Goal: Communication & Community: Answer question/provide support

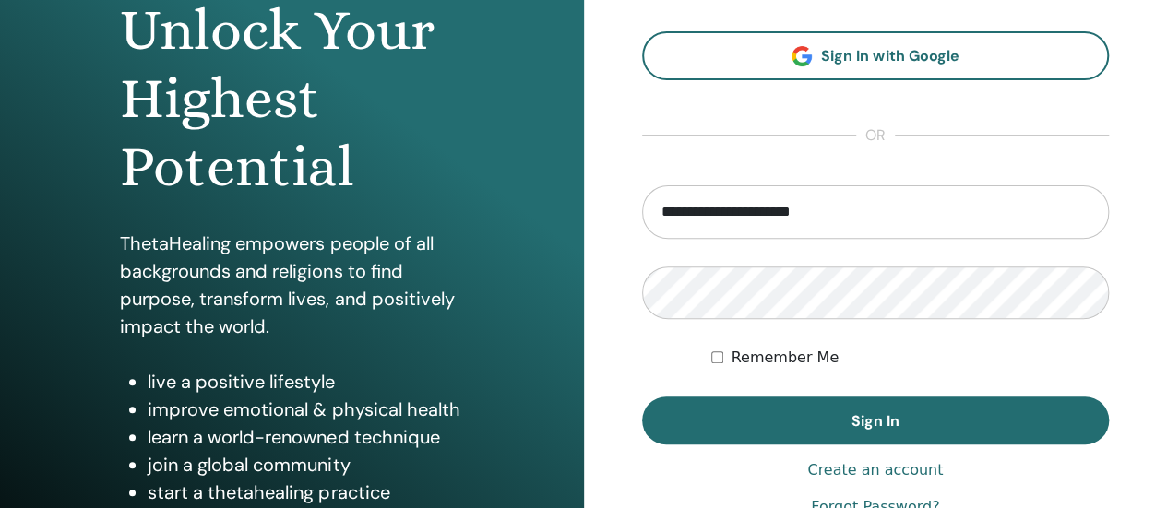
scroll to position [217, 0]
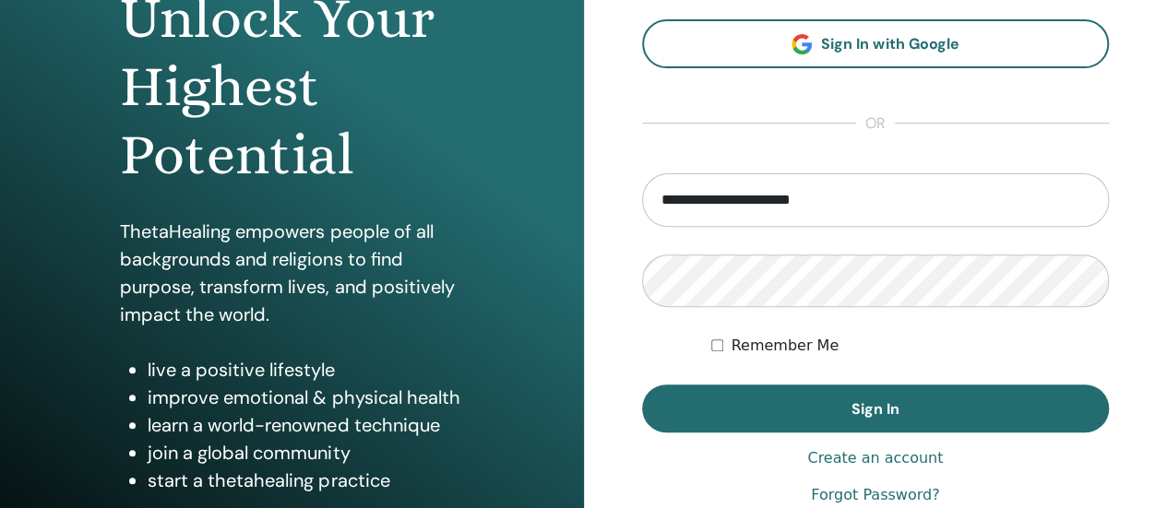
type input "**********"
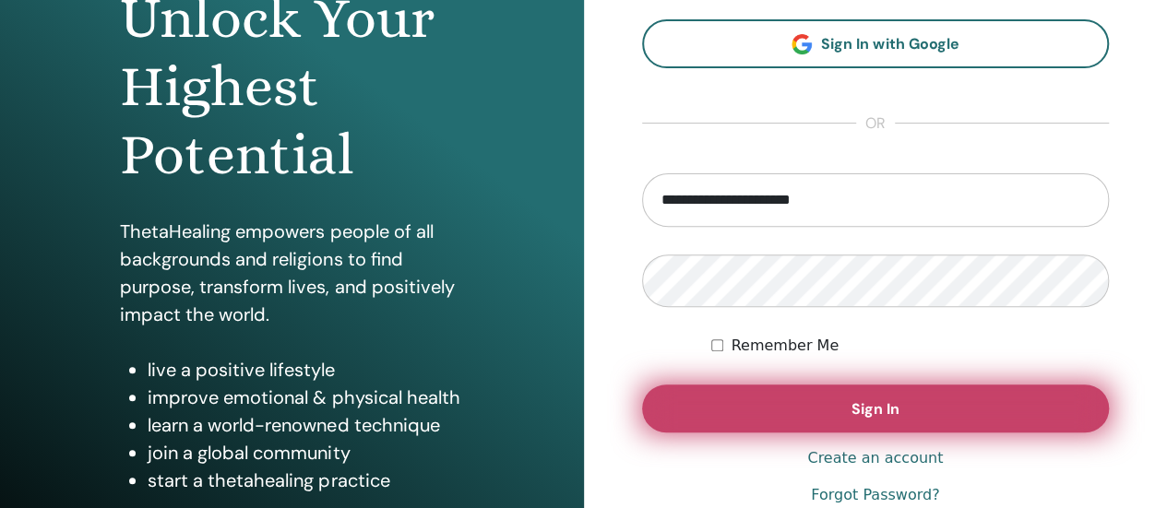
click at [860, 401] on span "Sign In" at bounding box center [876, 408] width 48 height 19
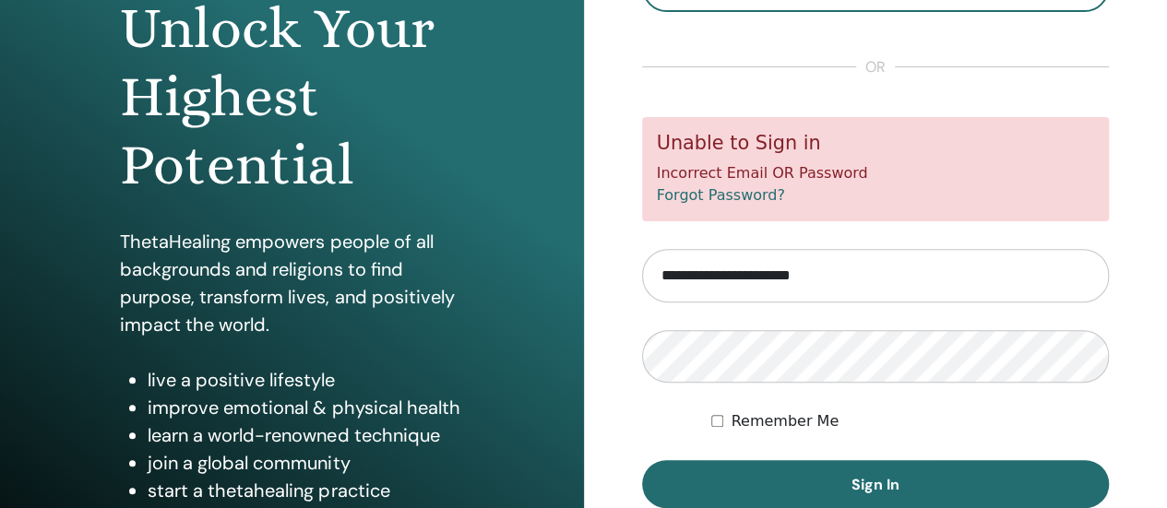
scroll to position [232, 0]
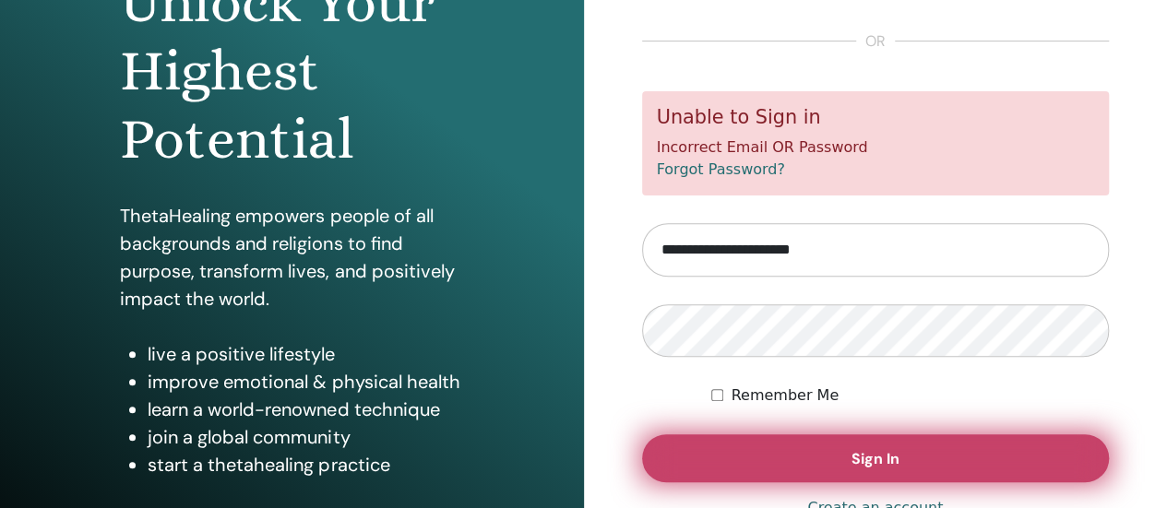
click at [852, 453] on span "Sign In" at bounding box center [876, 458] width 48 height 19
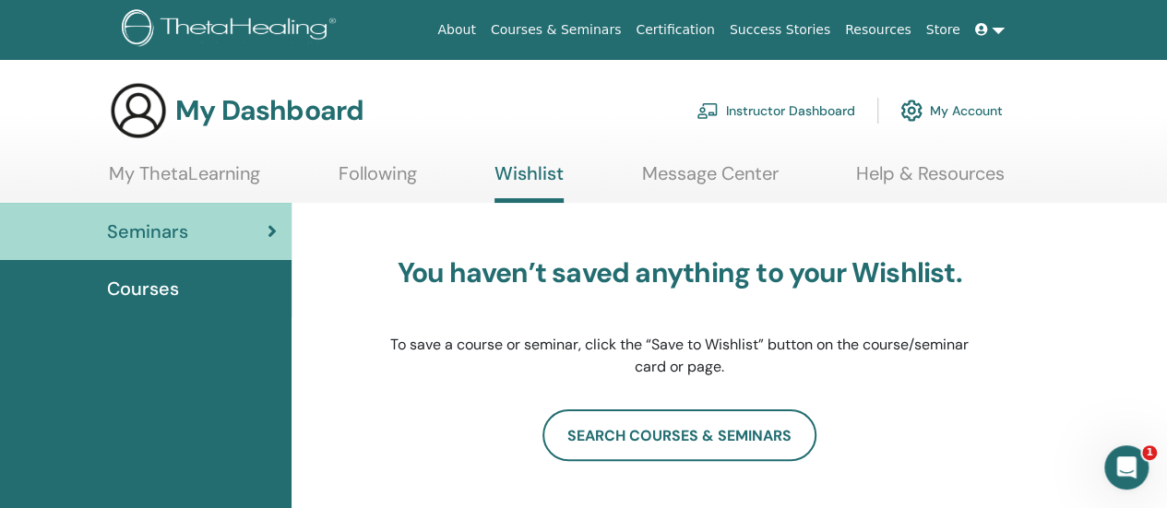
click at [164, 286] on span "Courses" at bounding box center [143, 289] width 72 height 28
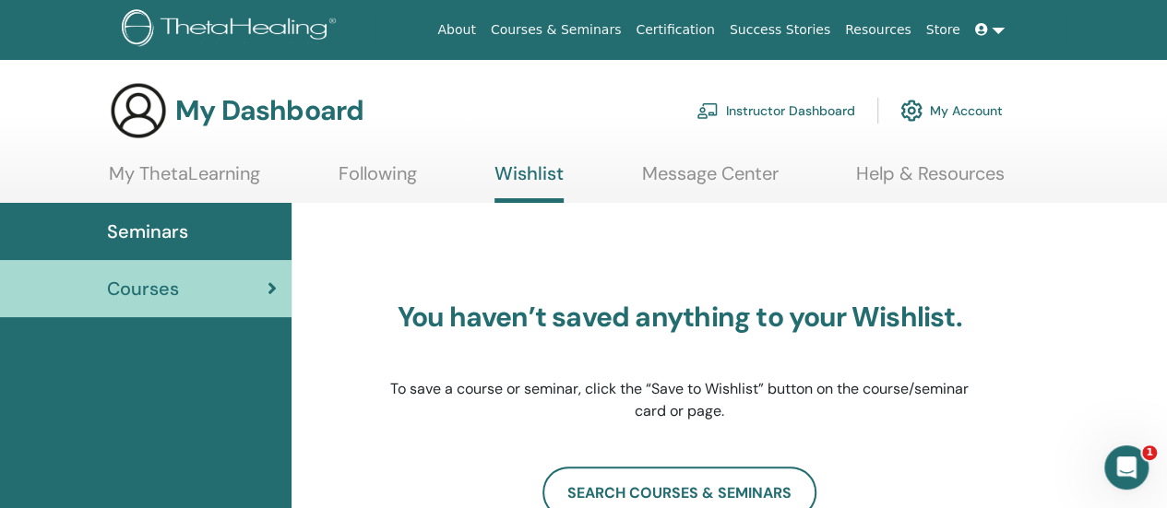
click at [247, 294] on div "Courses" at bounding box center [146, 289] width 262 height 28
click at [194, 176] on link "My ThetaLearning" at bounding box center [184, 180] width 151 height 36
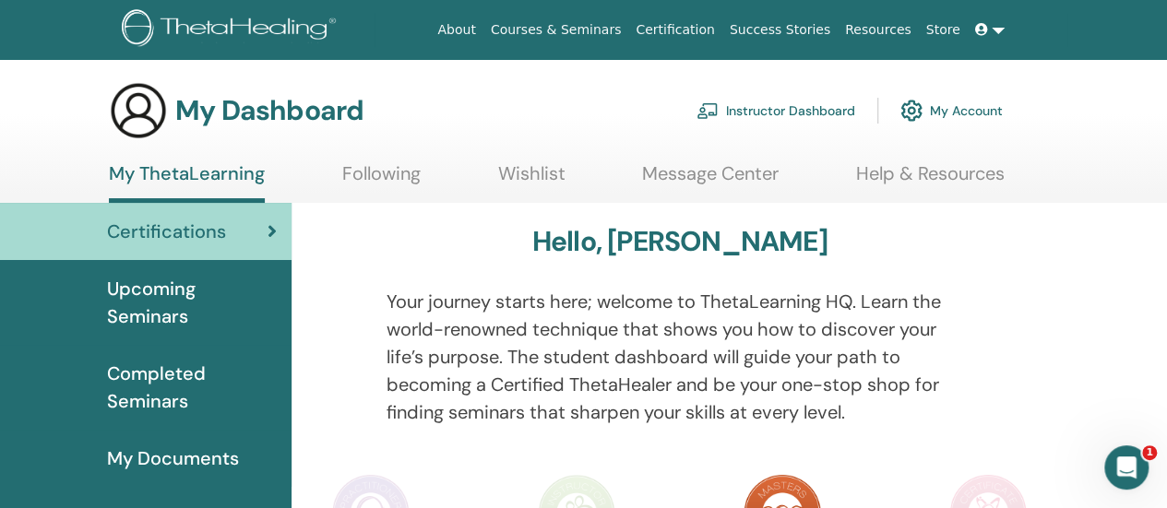
click at [166, 296] on span "Upcoming Seminars" at bounding box center [192, 302] width 170 height 55
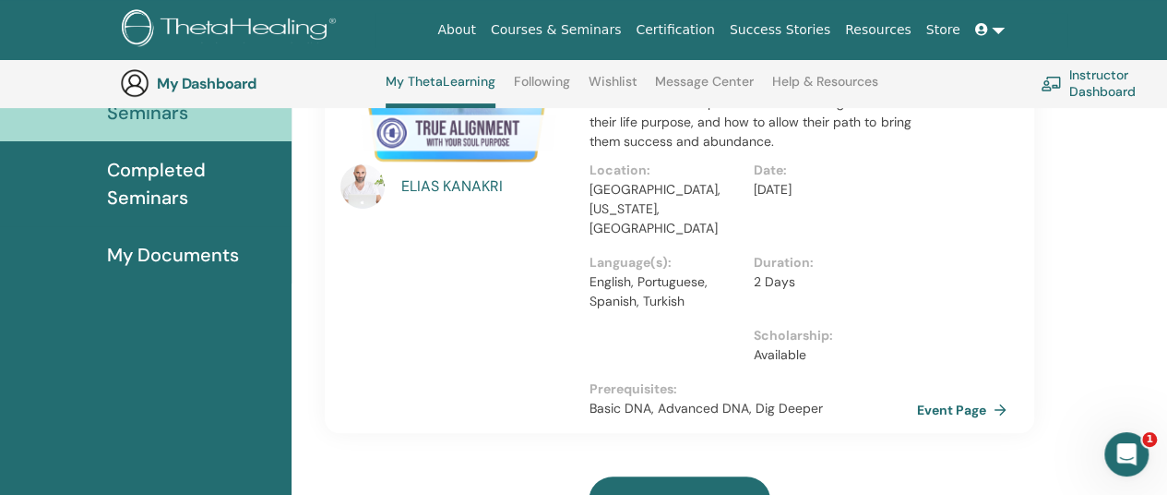
scroll to position [251, 0]
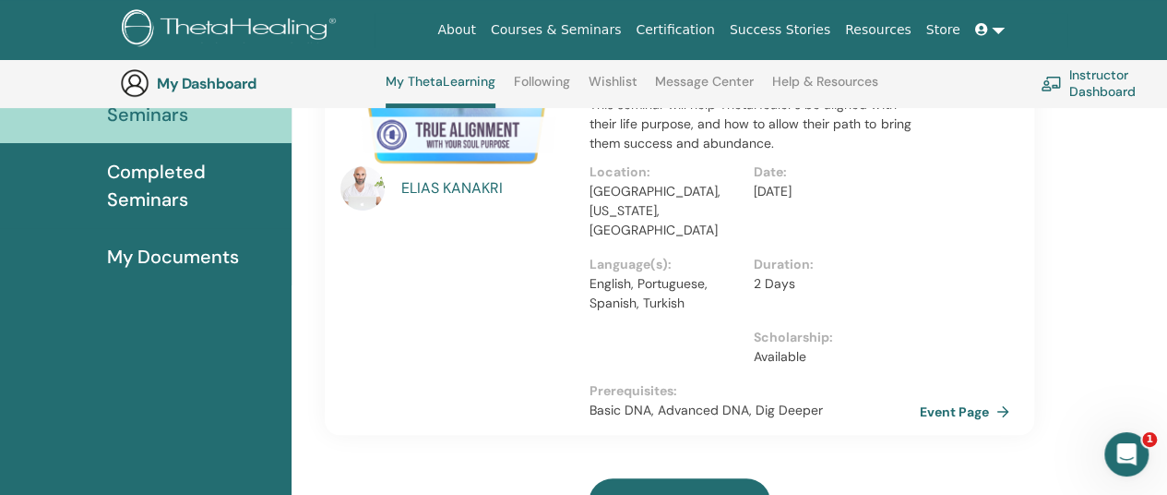
click at [963, 398] on link "Event Page" at bounding box center [968, 412] width 97 height 28
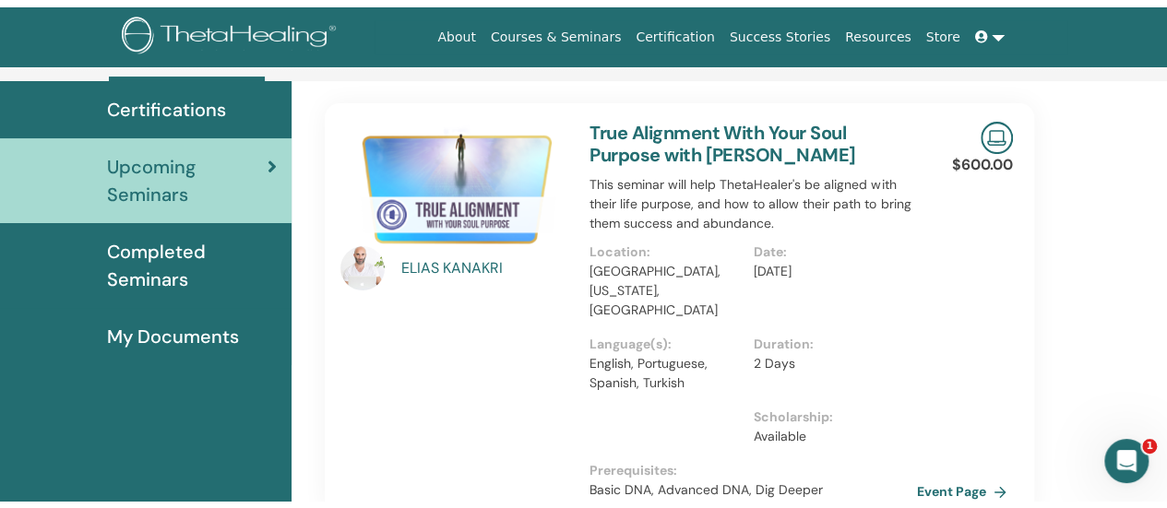
scroll to position [80, 0]
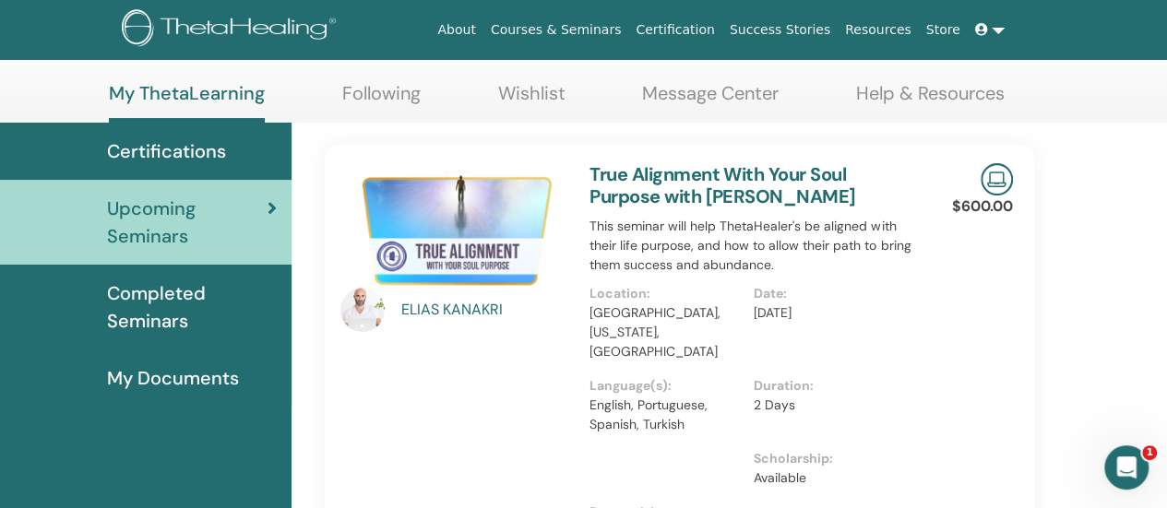
click at [487, 234] on img at bounding box center [453, 228] width 227 height 130
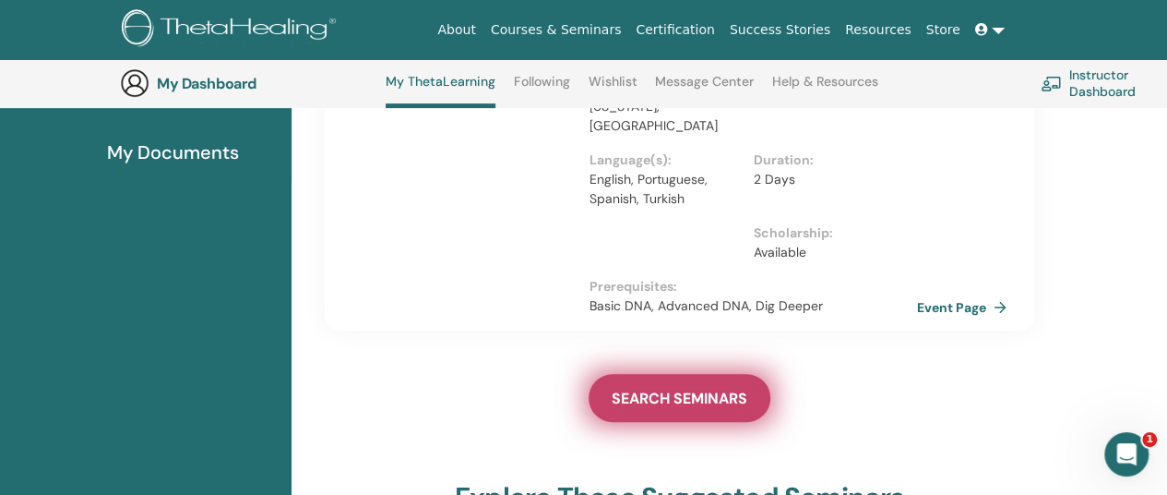
scroll to position [354, 0]
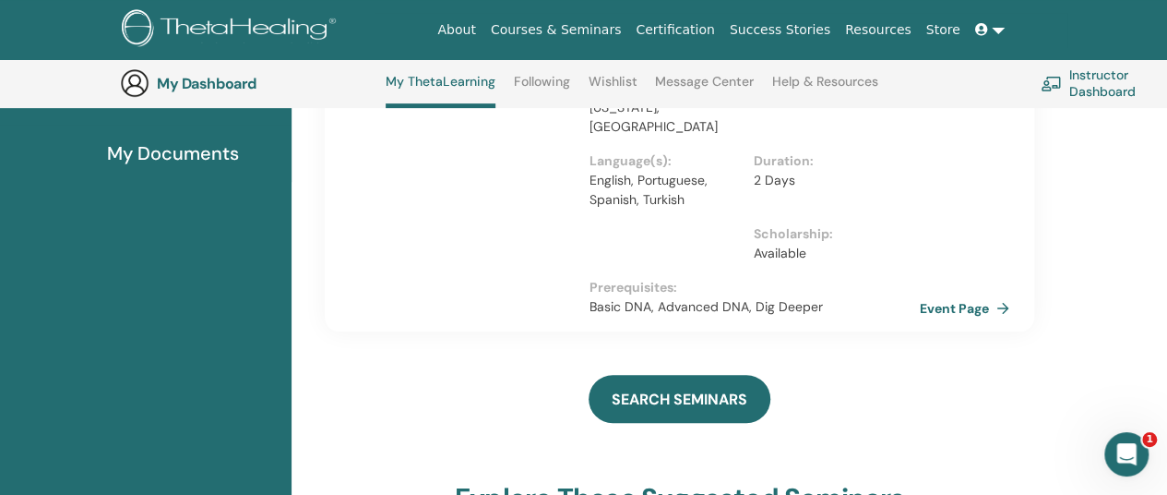
click at [950, 294] on link "Event Page" at bounding box center [968, 308] width 97 height 28
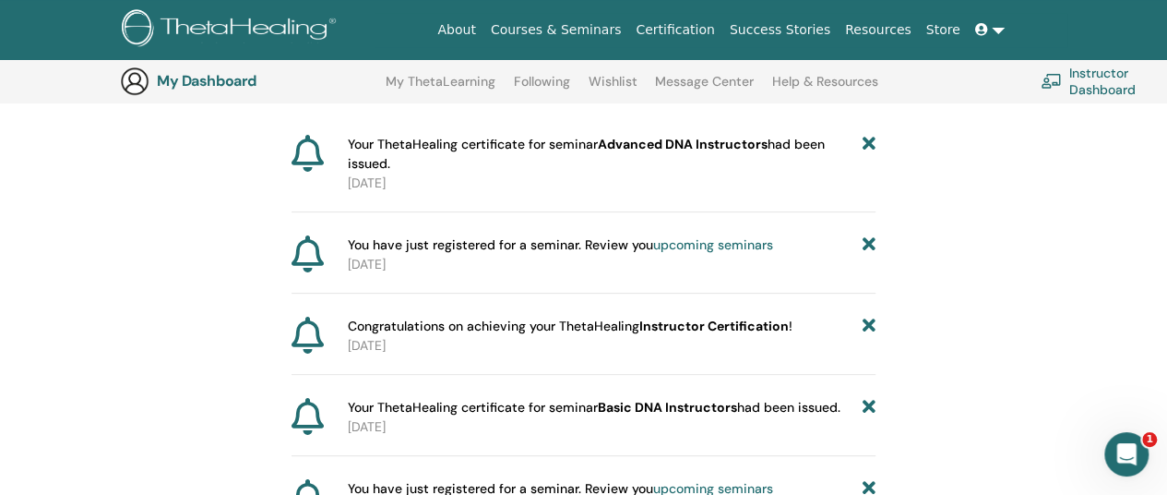
scroll to position [223, 0]
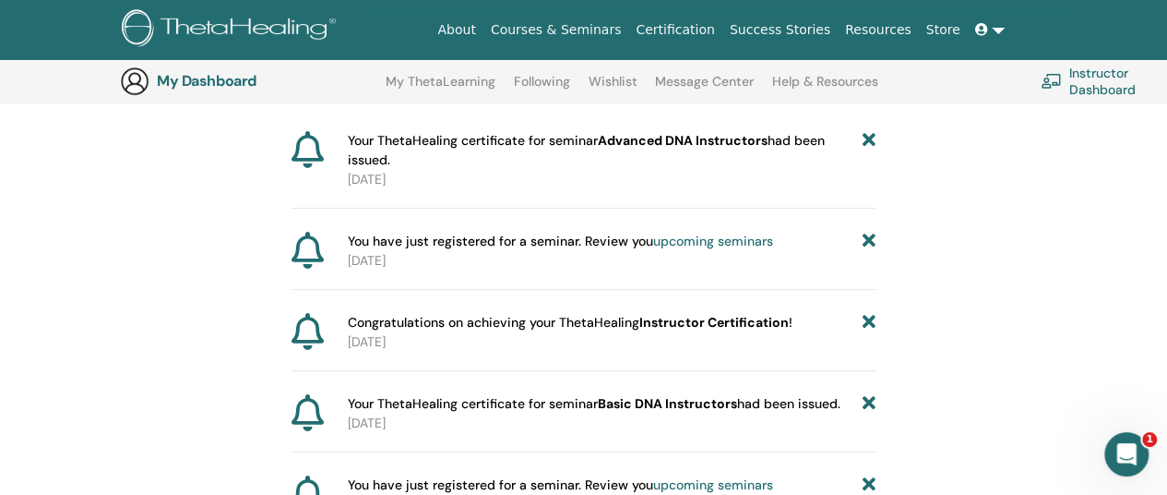
click at [724, 239] on link "upcoming seminars" at bounding box center [713, 240] width 120 height 17
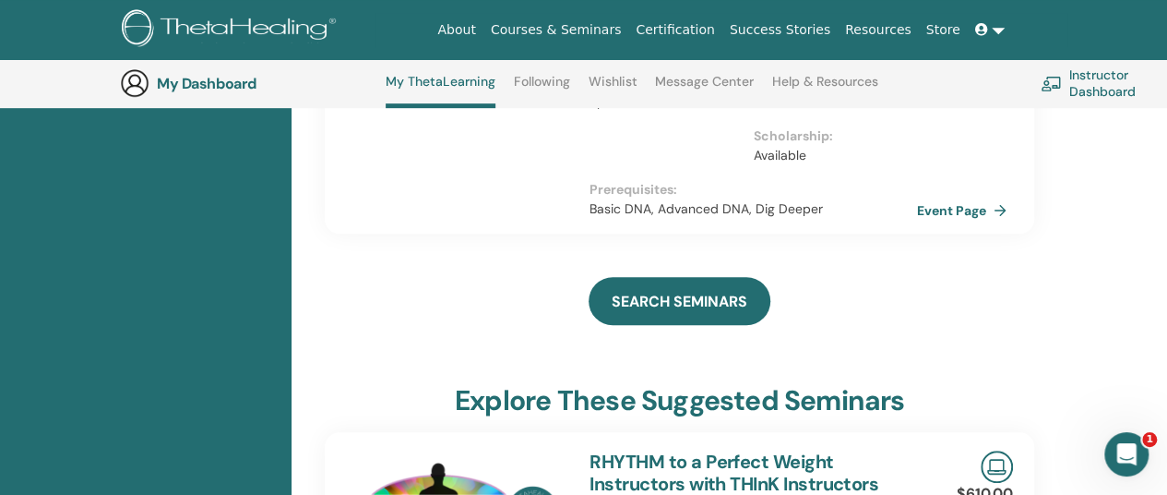
scroll to position [454, 0]
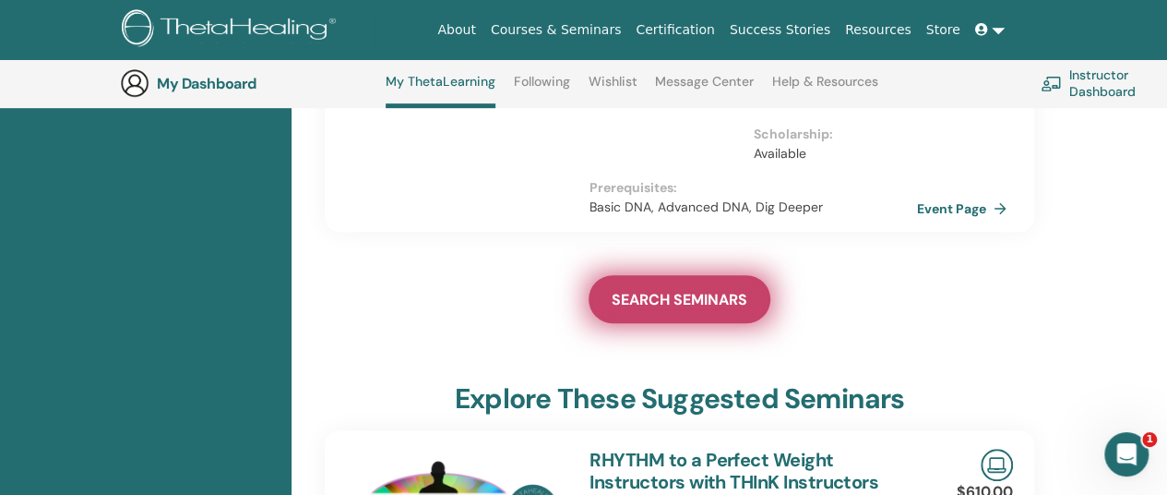
click at [703, 290] on span "SEARCH SEMINARS" at bounding box center [680, 299] width 136 height 19
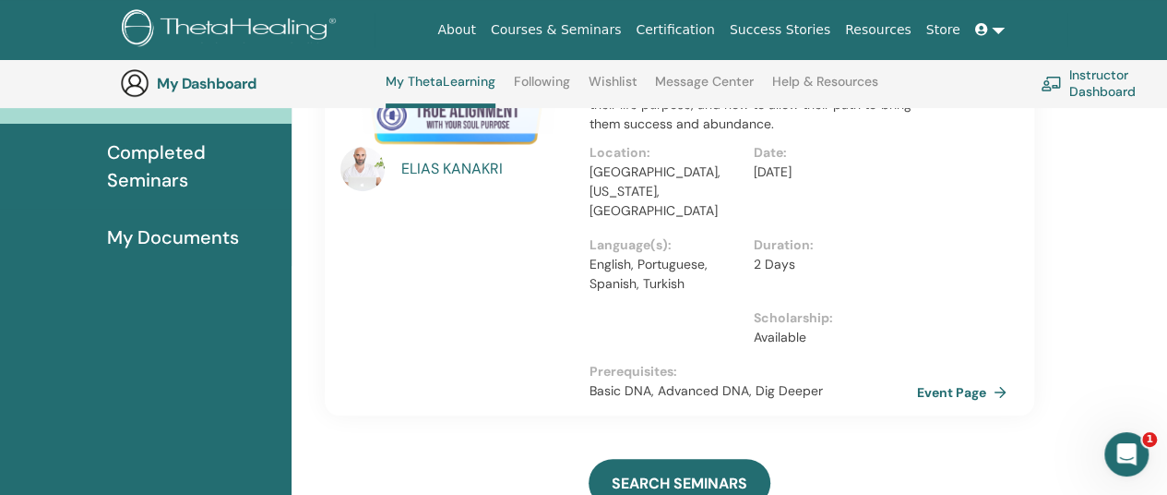
scroll to position [277, 0]
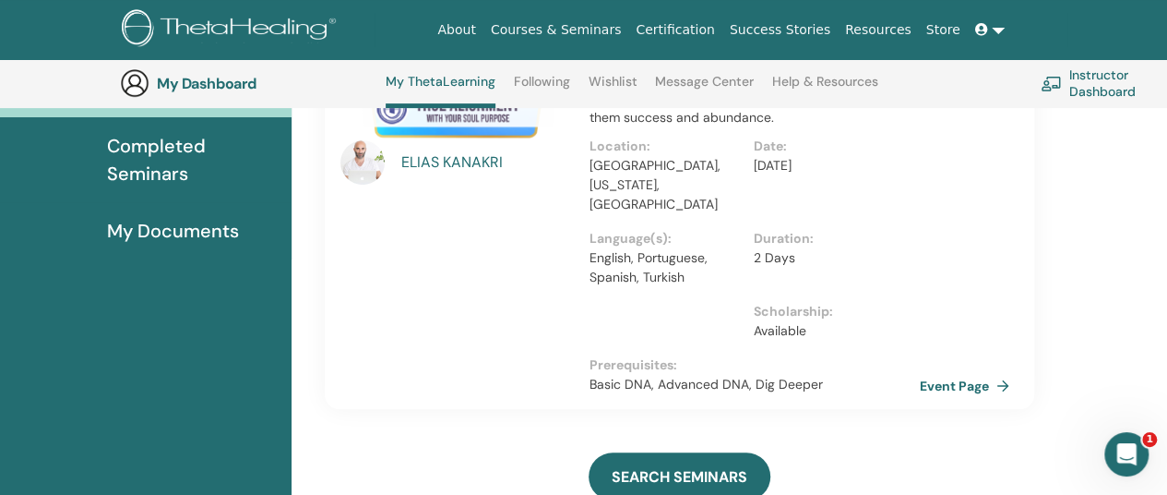
click at [948, 372] on link "Event Page" at bounding box center [968, 386] width 97 height 28
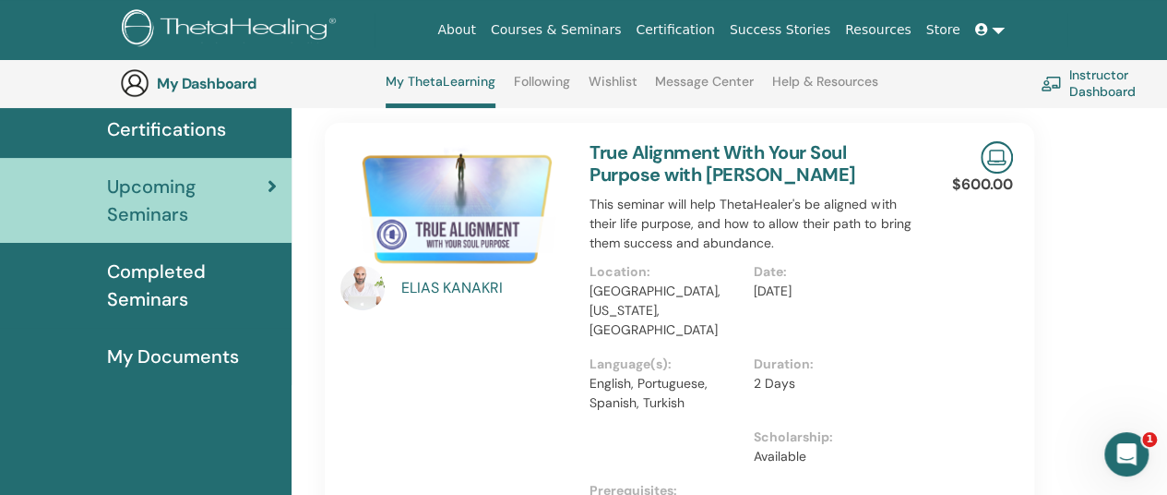
scroll to position [153, 0]
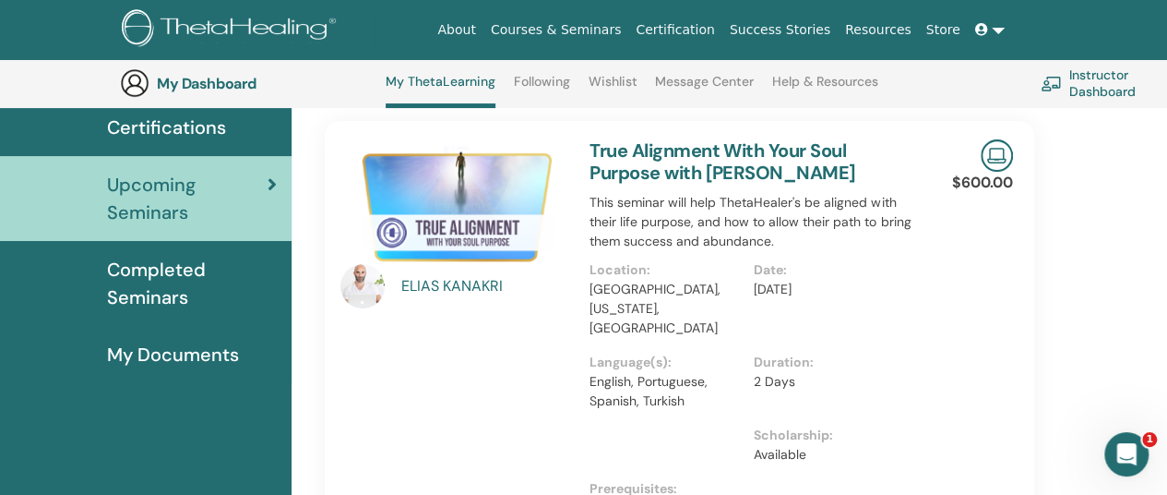
click at [467, 241] on img at bounding box center [453, 204] width 227 height 130
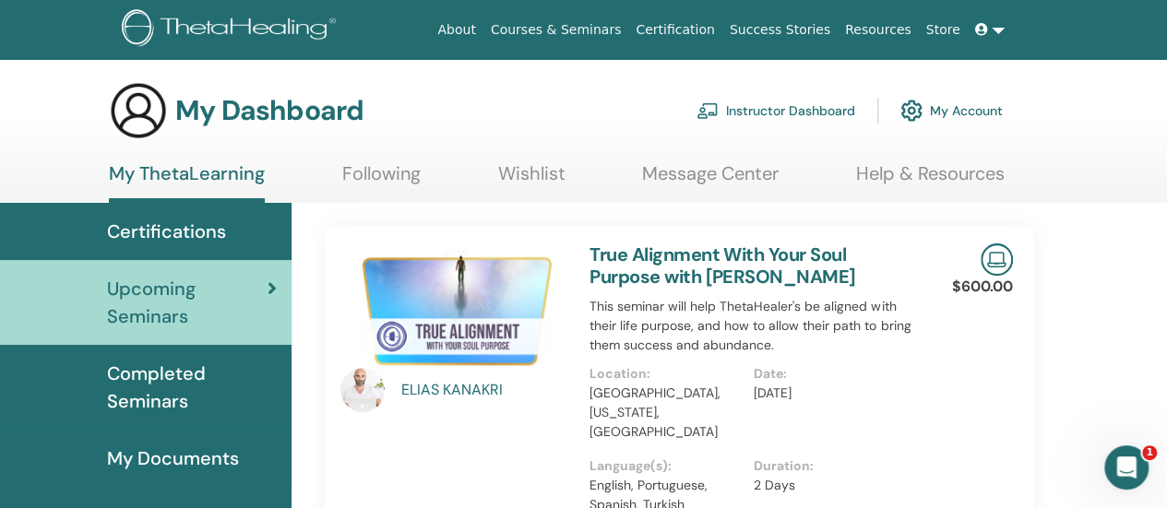
click at [790, 108] on link "Instructor Dashboard" at bounding box center [776, 110] width 159 height 41
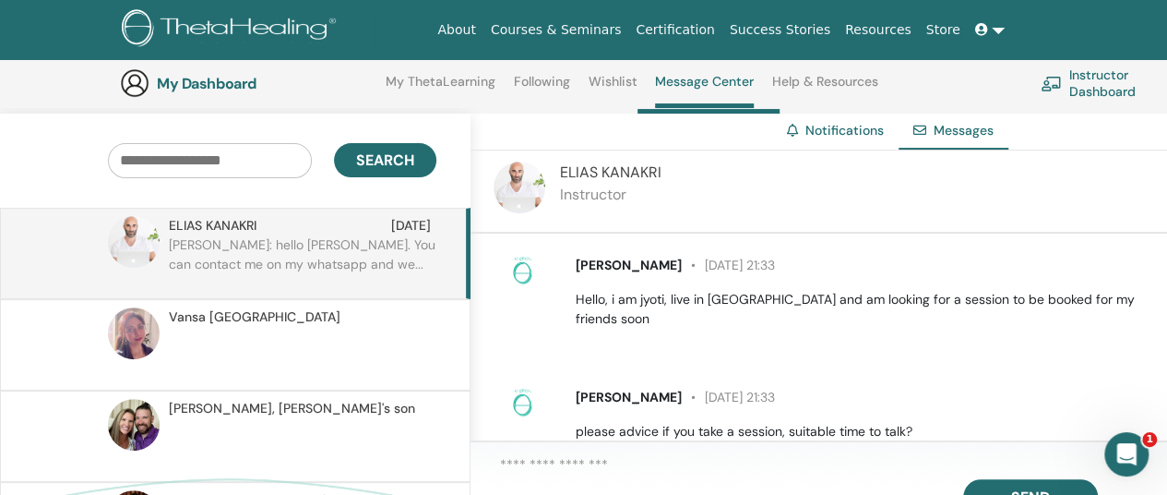
scroll to position [137, 0]
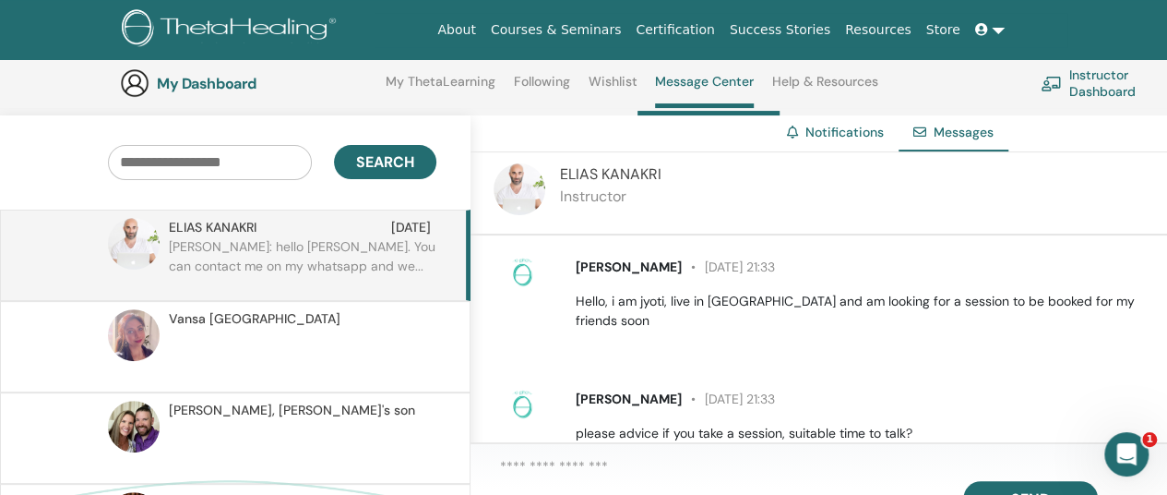
click at [202, 343] on p at bounding box center [303, 355] width 268 height 55
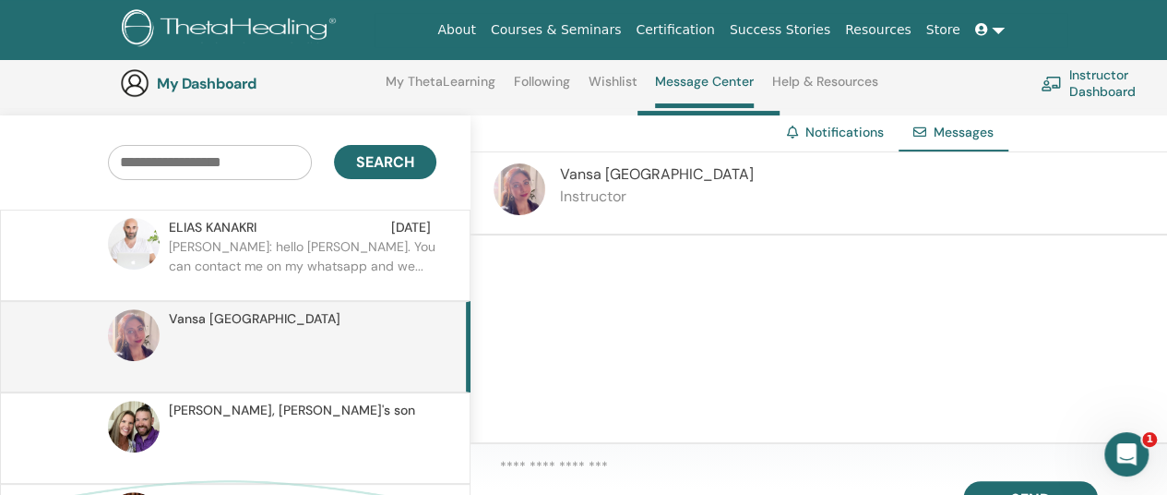
click at [242, 259] on p "[PERSON_NAME]: hello [PERSON_NAME]. You can contact me on my whatsapp and we..." at bounding box center [303, 264] width 268 height 55
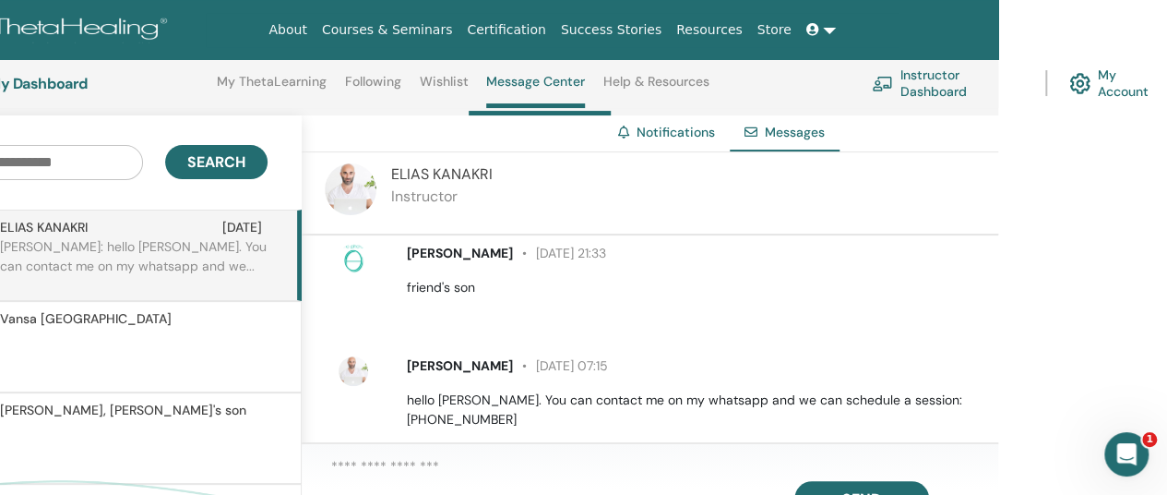
scroll to position [271, 0]
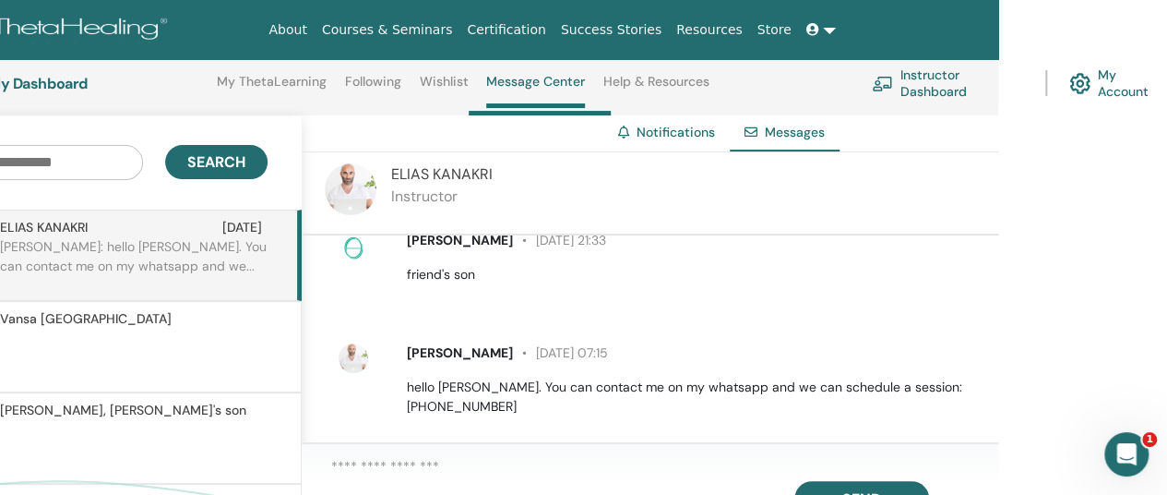
click at [446, 470] on textarea at bounding box center [664, 467] width 667 height 23
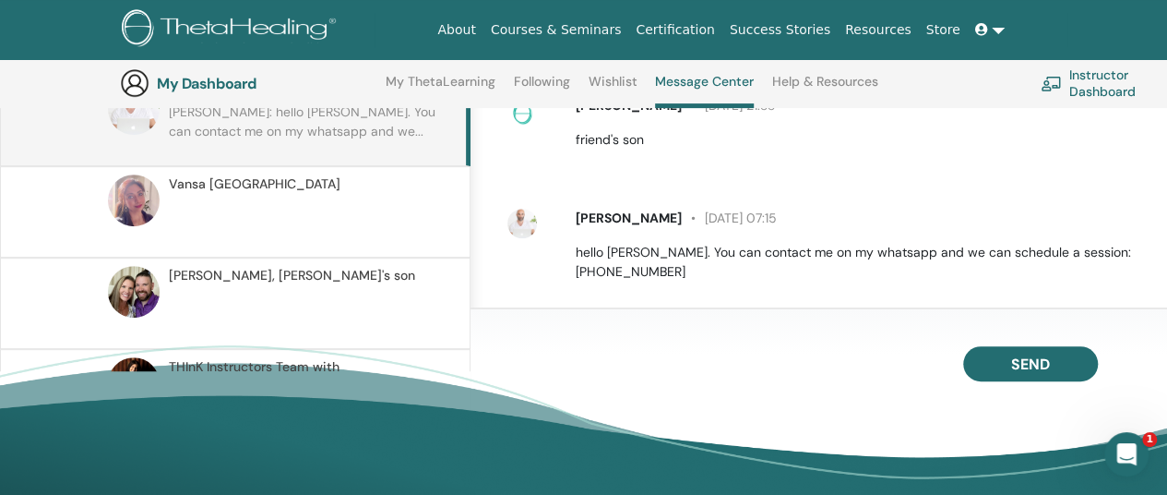
scroll to position [76, 0]
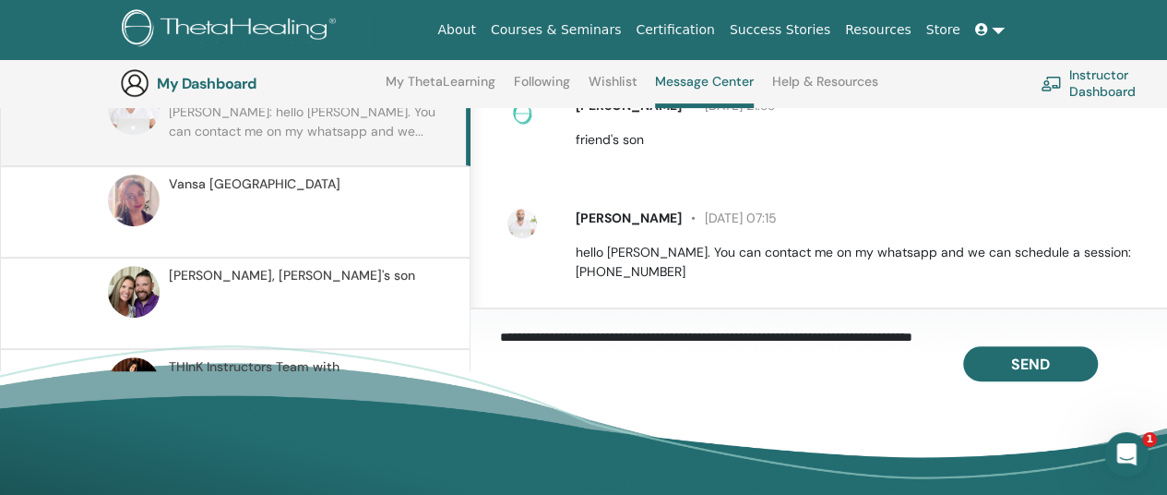
click at [1060, 335] on textarea "**********" at bounding box center [833, 333] width 667 height 25
click at [982, 342] on textarea "**********" at bounding box center [833, 333] width 667 height 25
click at [1093, 340] on textarea "**********" at bounding box center [833, 333] width 667 height 25
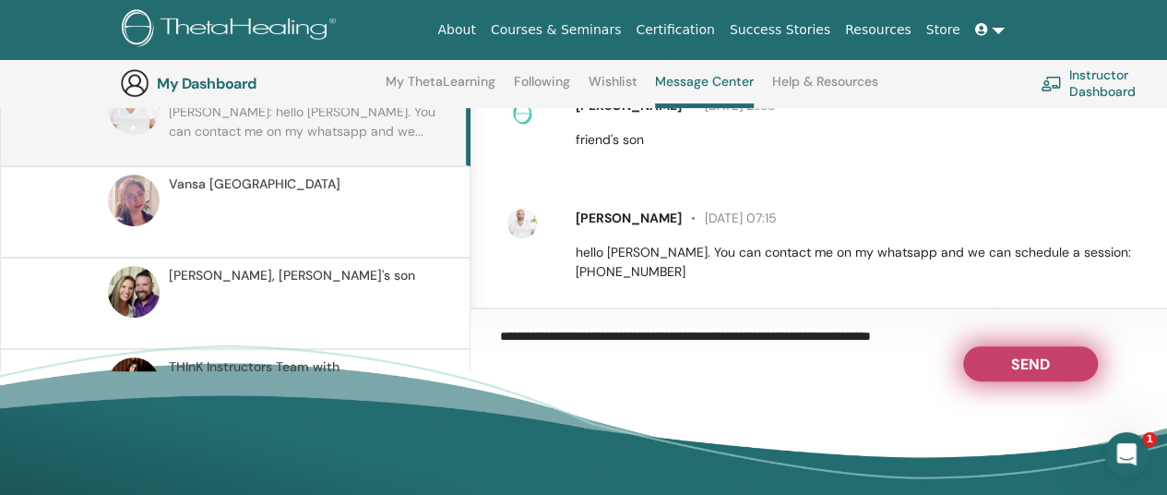
type textarea "**********"
click at [1073, 369] on button "Send" at bounding box center [1030, 363] width 135 height 35
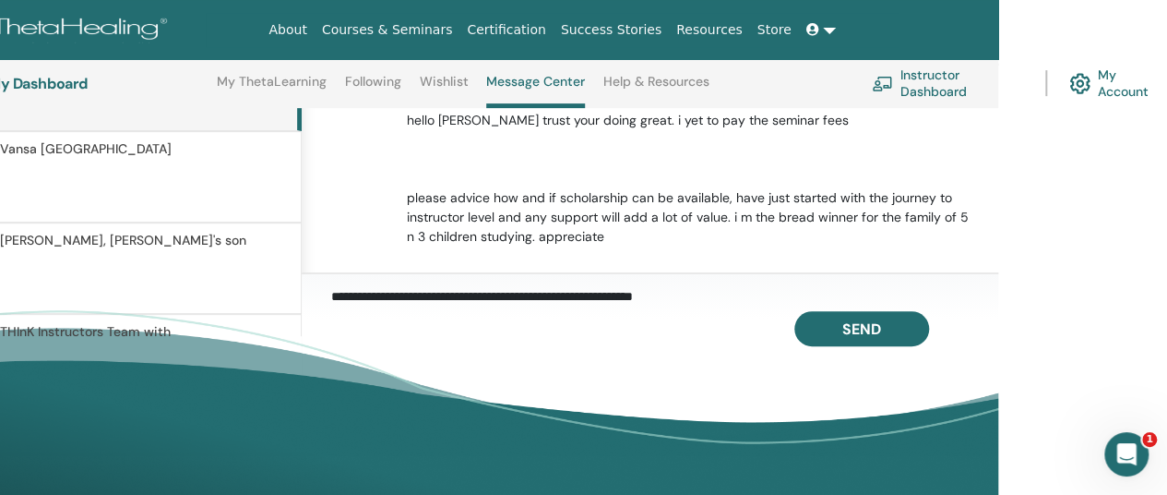
scroll to position [308, 169]
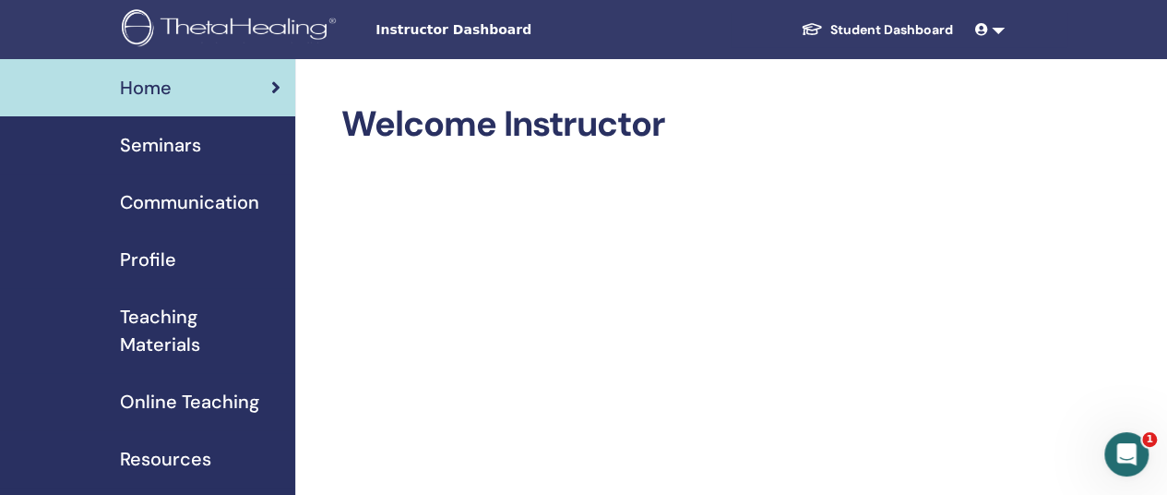
click at [166, 146] on span "Seminars" at bounding box center [160, 145] width 81 height 28
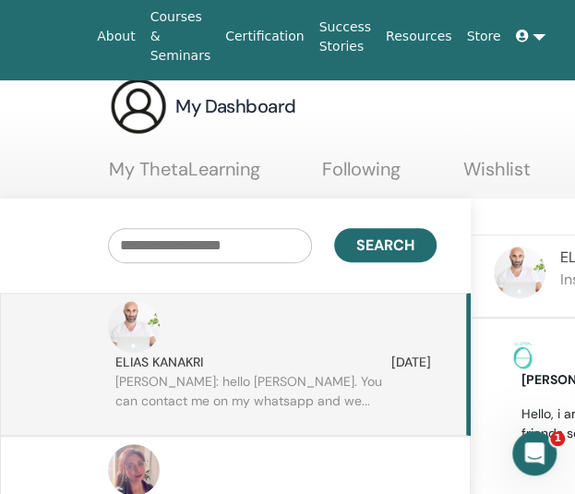
scroll to position [671, 0]
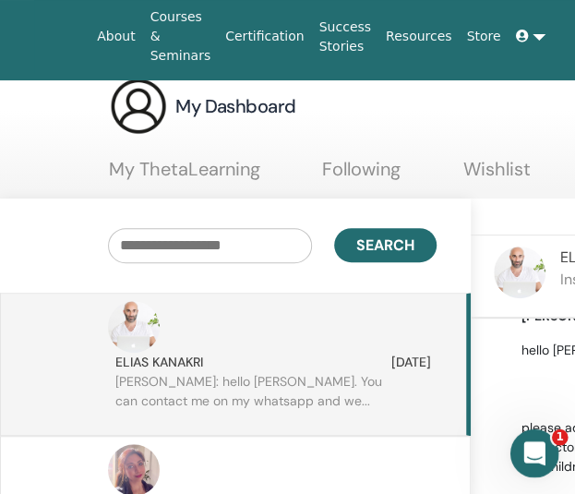
click at [530, 459] on icon "Open Intercom Messenger" at bounding box center [532, 450] width 30 height 30
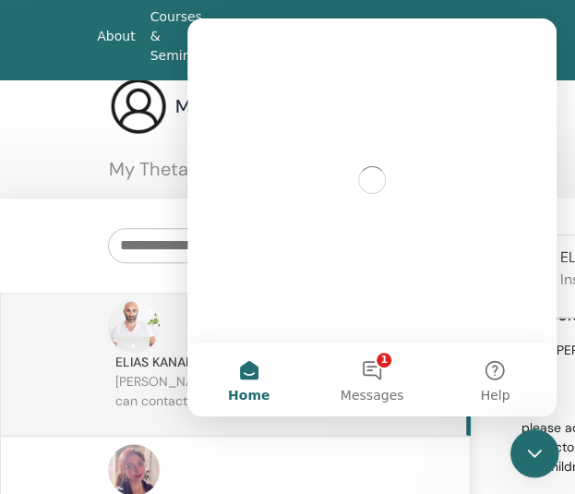
scroll to position [0, 0]
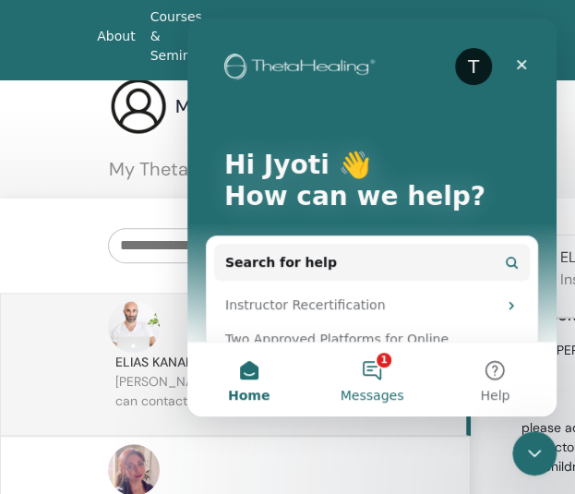
click at [379, 358] on button "1 Messages" at bounding box center [371, 379] width 123 height 74
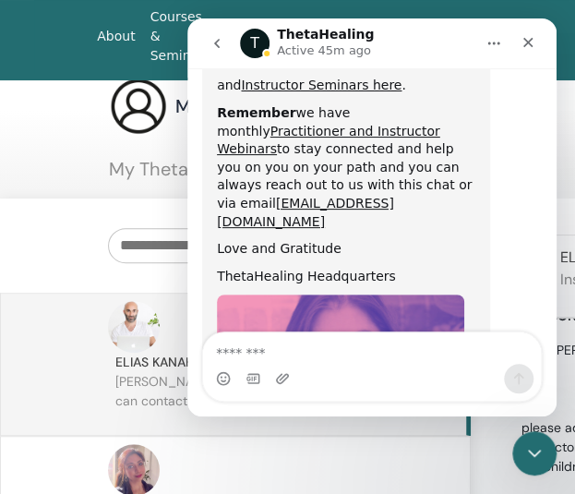
scroll to position [1116, 0]
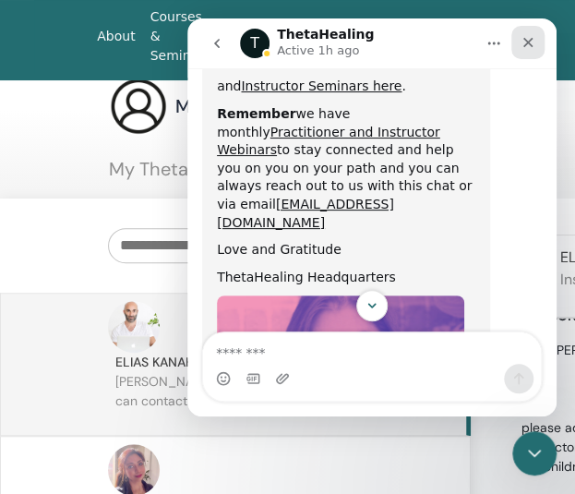
click at [524, 44] on icon "Close" at bounding box center [527, 42] width 15 height 15
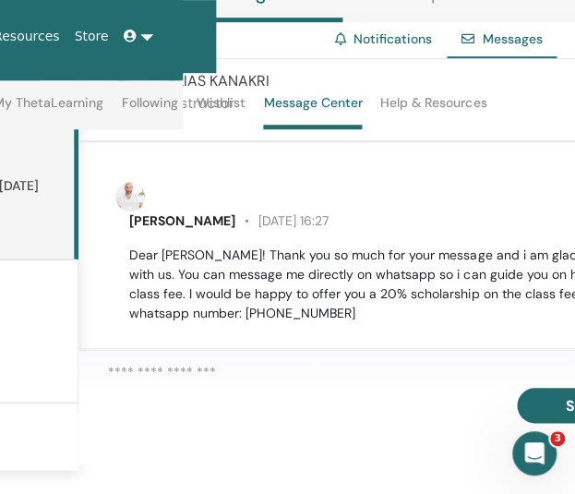
scroll to position [251, 392]
click at [543, 438] on div "Open Intercom Messenger" at bounding box center [531, 450] width 61 height 61
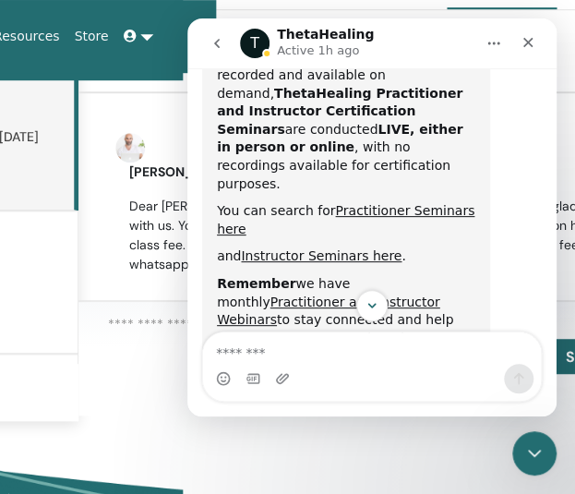
scroll to position [0, 392]
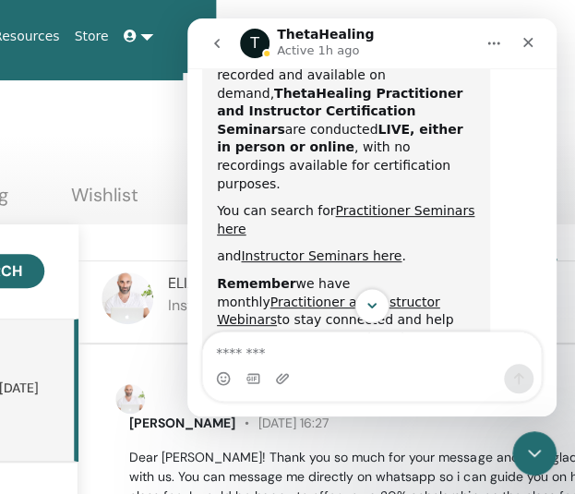
click at [365, 291] on button "Scroll to bottom" at bounding box center [371, 305] width 34 height 34
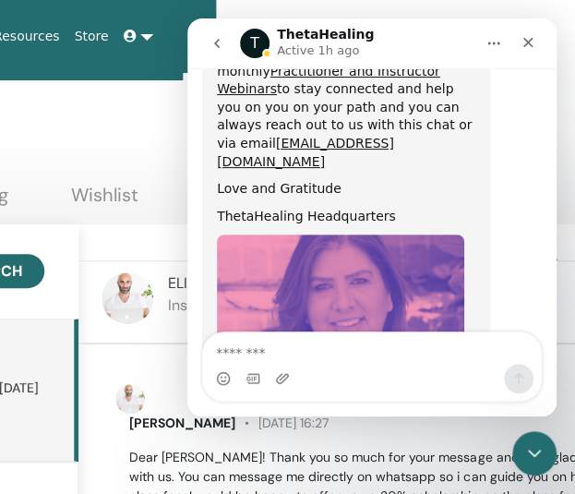
scroll to position [1186, 0]
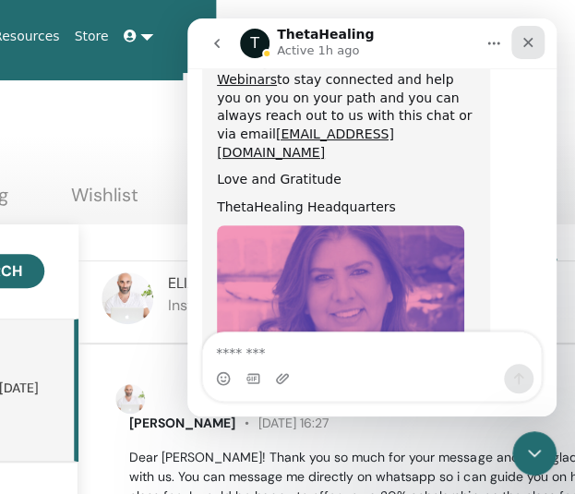
click at [521, 45] on icon "Close" at bounding box center [527, 42] width 15 height 15
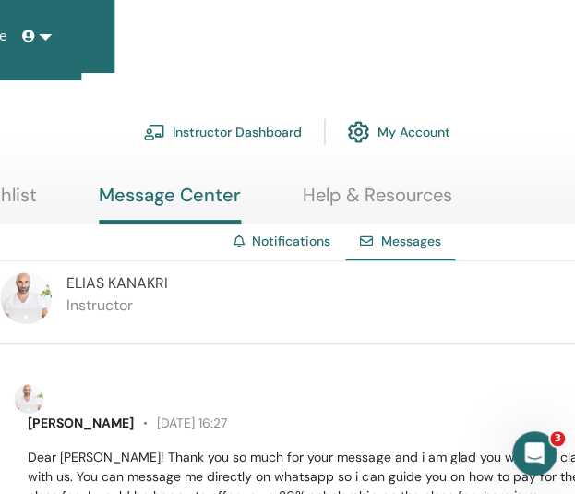
scroll to position [0, 495]
